Goal: Task Accomplishment & Management: Manage account settings

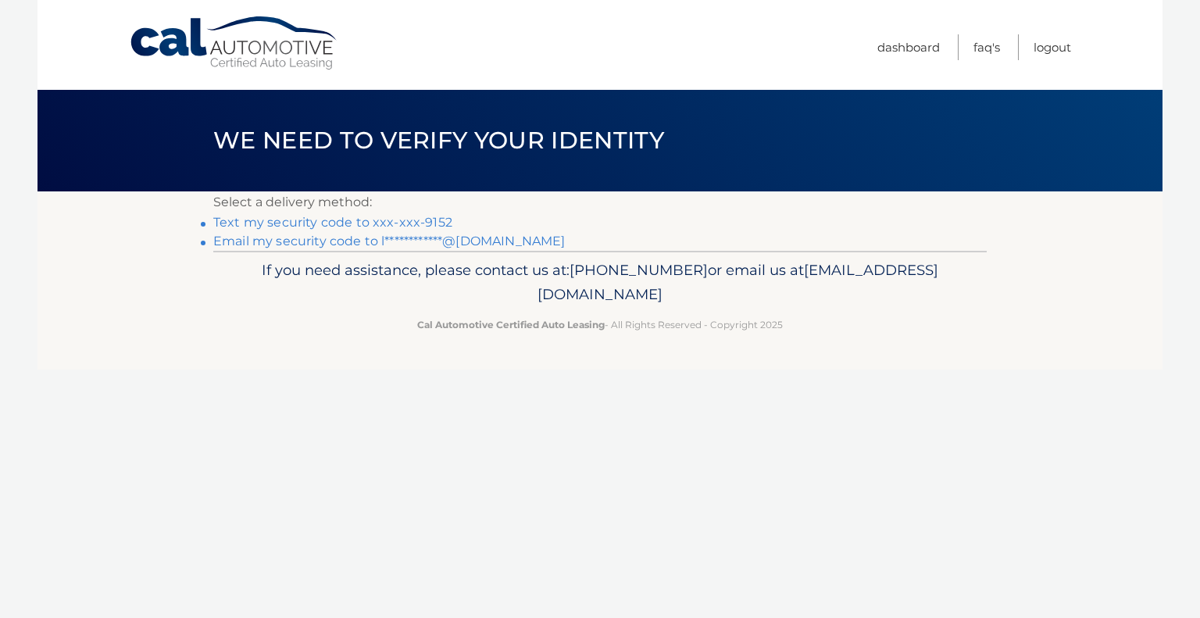
click at [278, 226] on link "Text my security code to xxx-xxx-9152" at bounding box center [332, 222] width 239 height 15
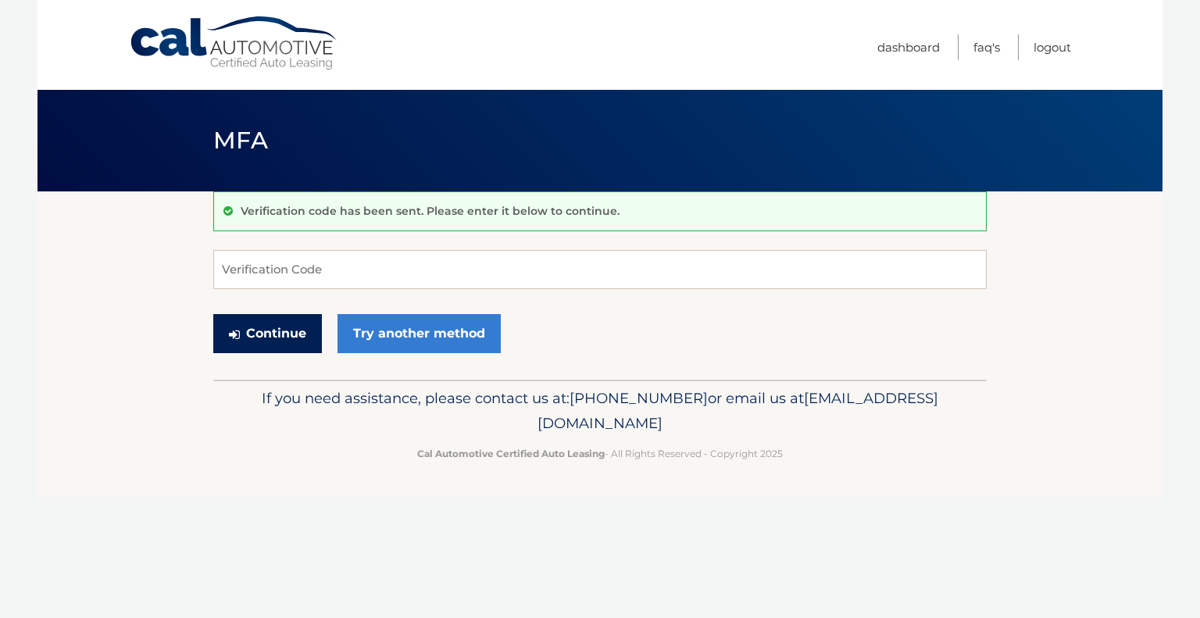
click at [261, 333] on button "Continue" at bounding box center [267, 333] width 109 height 39
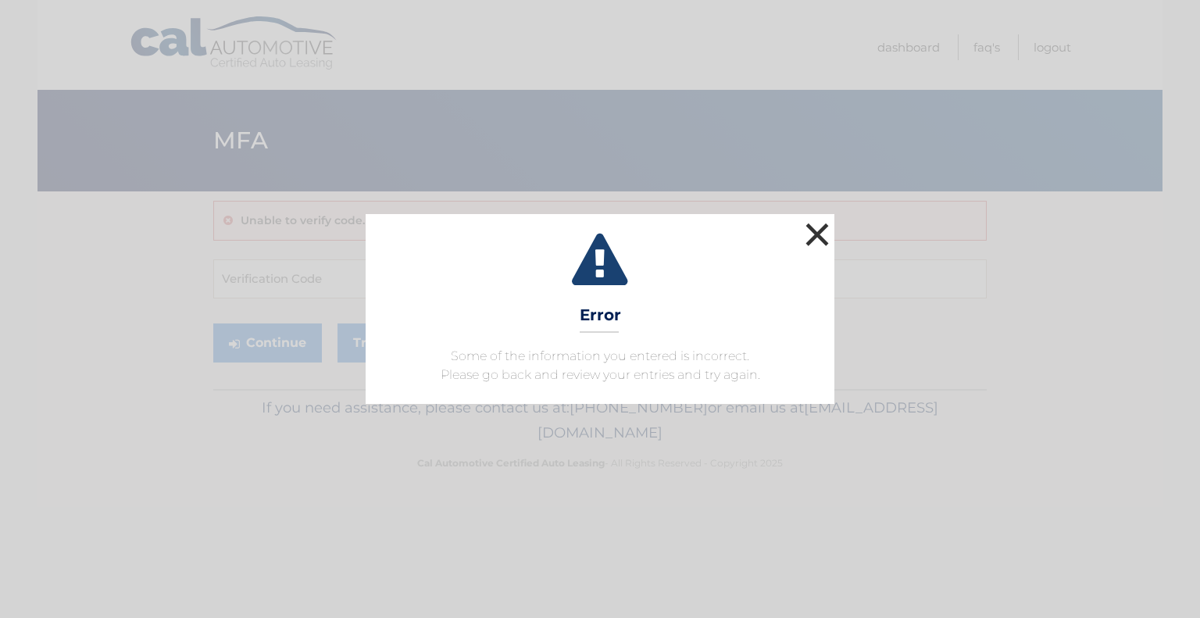
click at [819, 233] on button "×" at bounding box center [817, 234] width 31 height 31
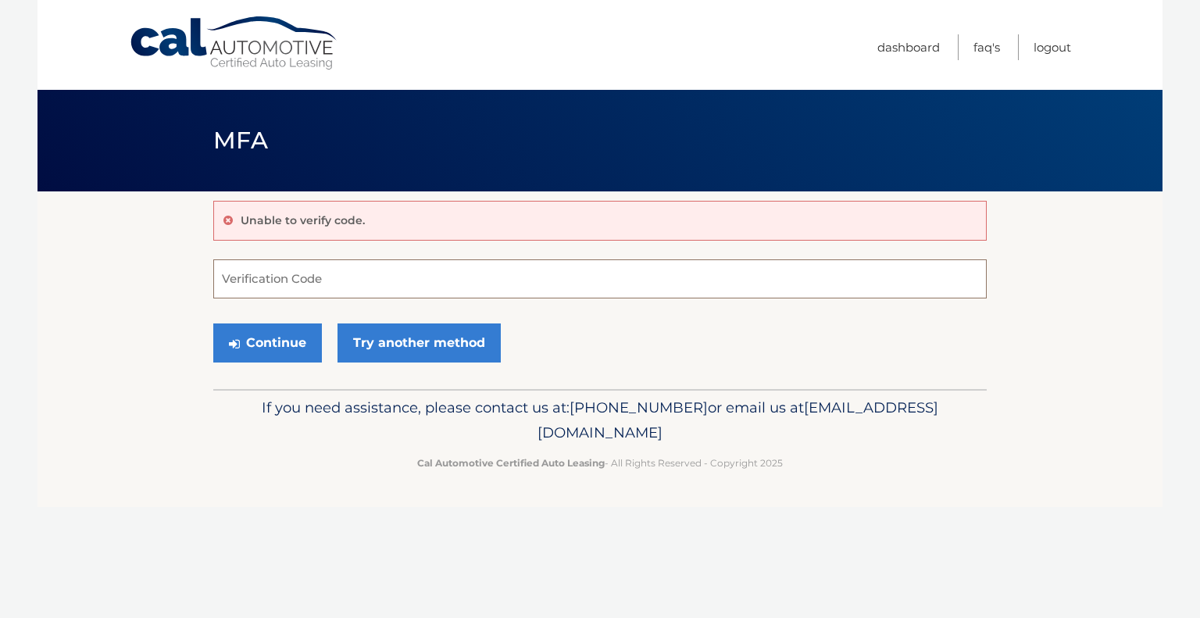
click at [332, 291] on input "Verification Code" at bounding box center [600, 278] width 774 height 39
click at [339, 274] on input "Verification Code" at bounding box center [600, 278] width 774 height 39
click at [242, 282] on input "Verification Code" at bounding box center [600, 278] width 774 height 39
paste input "950531"
type input "950531"
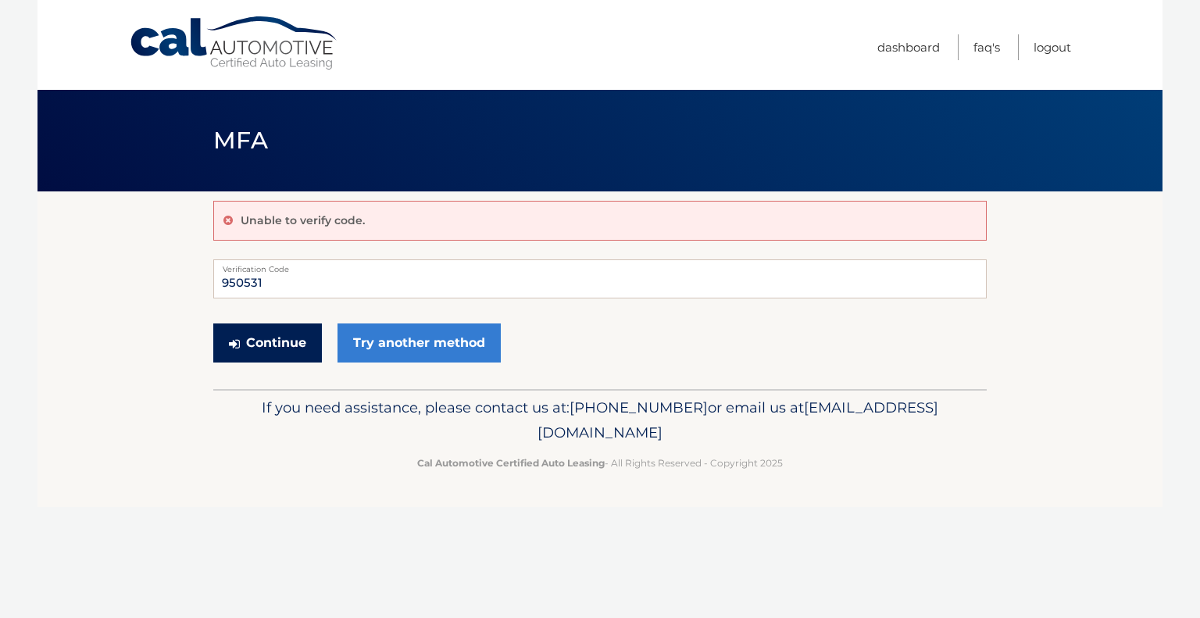
click at [266, 341] on button "Continue" at bounding box center [267, 342] width 109 height 39
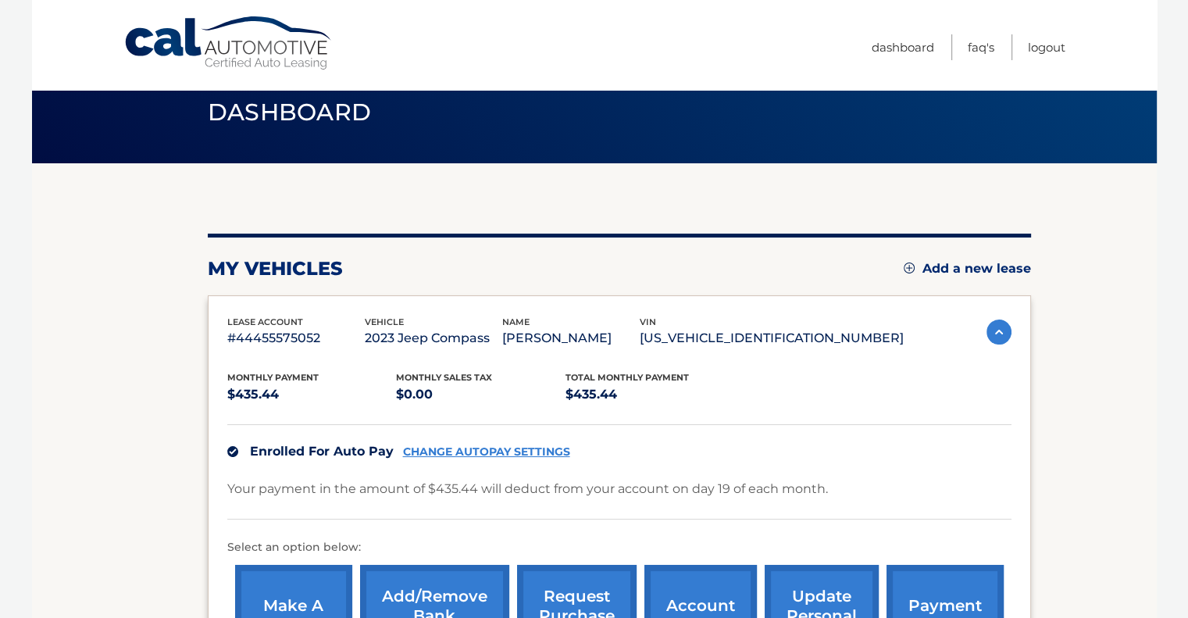
scroll to position [46, 0]
